Goal: Find specific page/section: Find specific page/section

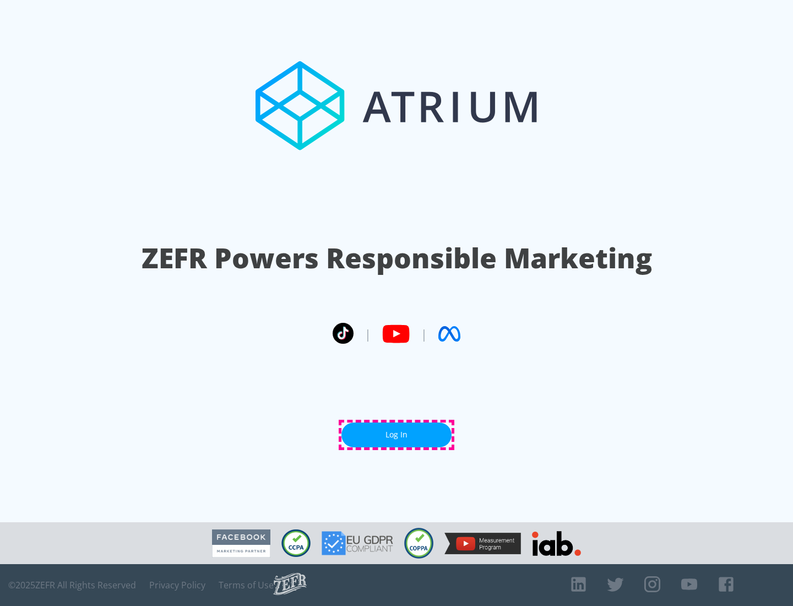
click at [397, 435] on link "Log In" at bounding box center [397, 434] width 110 height 25
